Goal: Find specific page/section: Find specific page/section

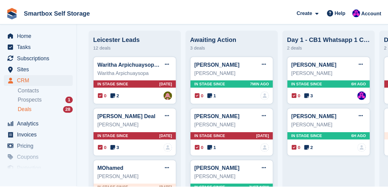
scroll to position [18, 0]
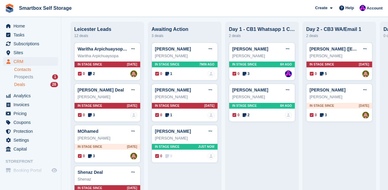
click at [17, 71] on link "Contacts" at bounding box center [36, 70] width 44 height 6
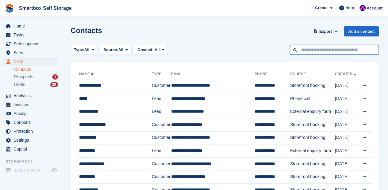
click at [309, 50] on input "text" at bounding box center [334, 50] width 89 height 10
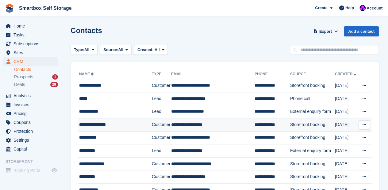
click at [108, 124] on div "**********" at bounding box center [114, 125] width 70 height 6
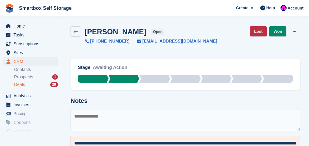
scroll to position [41, 0]
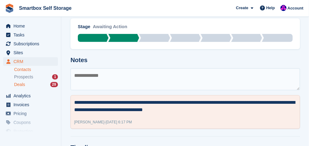
click at [20, 70] on link "Contacts" at bounding box center [36, 70] width 44 height 6
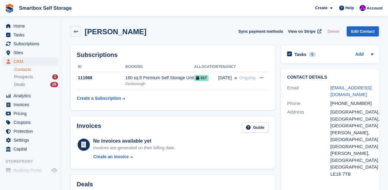
click at [18, 70] on link "Contacts" at bounding box center [36, 70] width 44 height 6
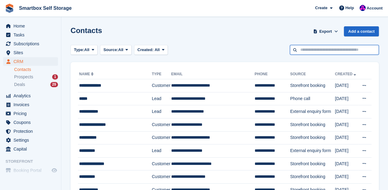
click at [326, 50] on input "text" at bounding box center [334, 50] width 89 height 10
type input "********"
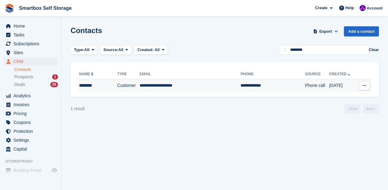
click at [121, 87] on td "Customer" at bounding box center [128, 85] width 22 height 13
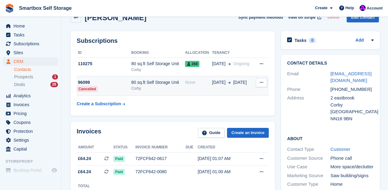
scroll to position [20, 0]
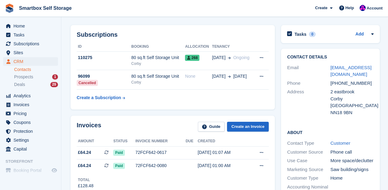
click at [25, 70] on link "Contacts" at bounding box center [36, 70] width 44 height 6
